Goal: Information Seeking & Learning: Find specific fact

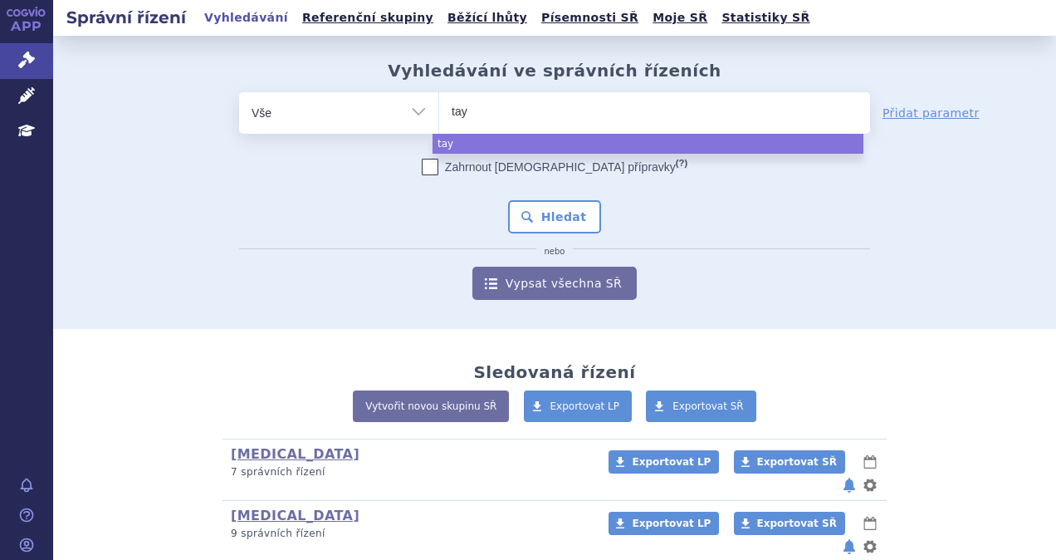
select select
type input "ta"
type input "tale"
type input "talve"
type input "talvey"
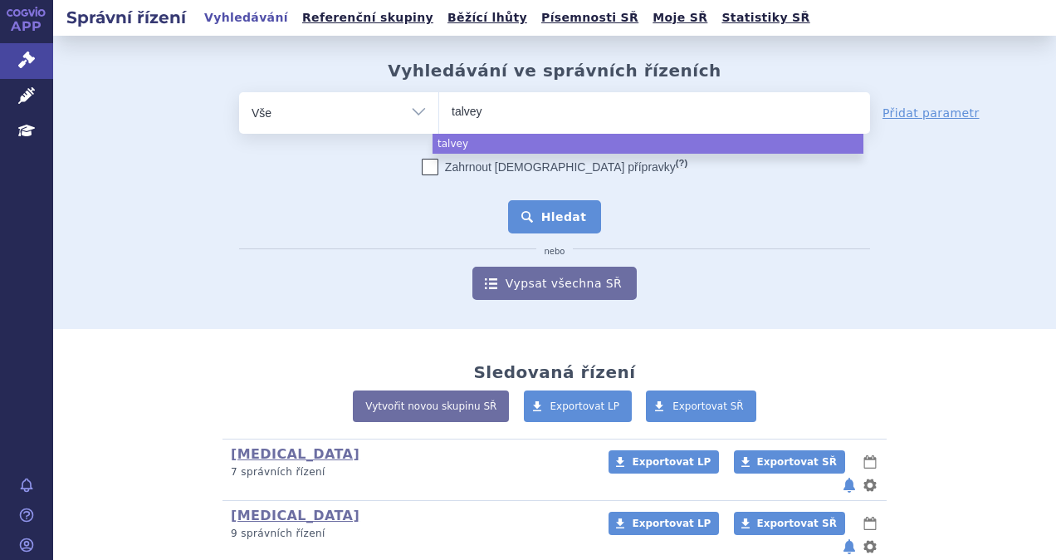
select select "talvey"
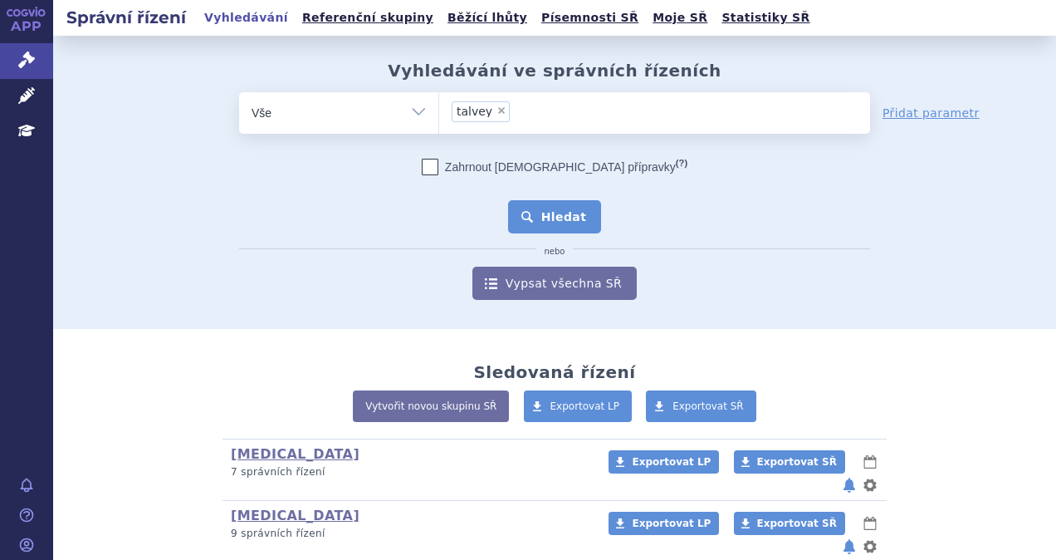
click at [545, 213] on button "Hledat" at bounding box center [555, 216] width 94 height 33
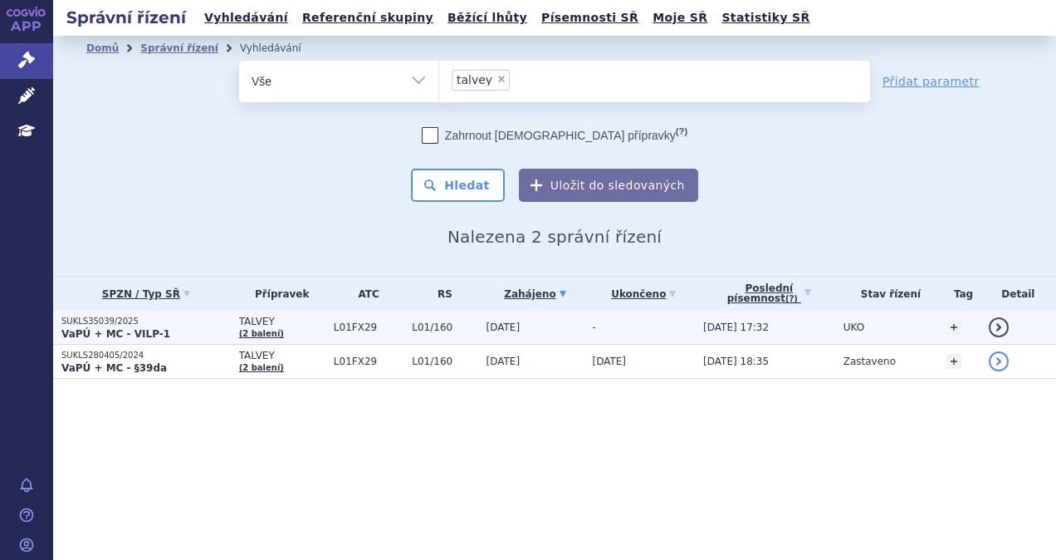
click at [167, 327] on p "VaPÚ + MC - VILP-1" at bounding box center [145, 333] width 169 height 13
